Goal: Navigation & Orientation: Find specific page/section

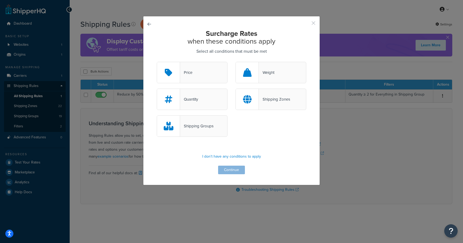
drag, startPoint x: 313, startPoint y: 22, endPoint x: 308, endPoint y: 22, distance: 4.6
click at [306, 24] on button "button" at bounding box center [305, 24] width 1 height 1
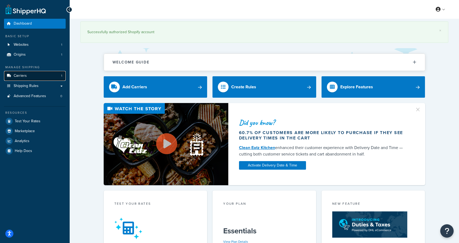
click at [33, 74] on link "Carriers 1" at bounding box center [35, 76] width 62 height 10
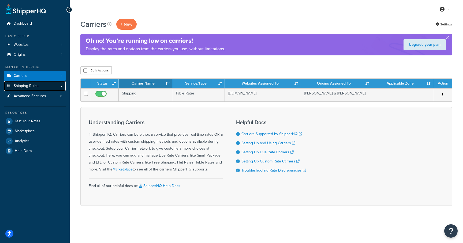
click at [30, 85] on span "Shipping Rules" at bounding box center [26, 86] width 25 height 5
